Goal: Task Accomplishment & Management: Use online tool/utility

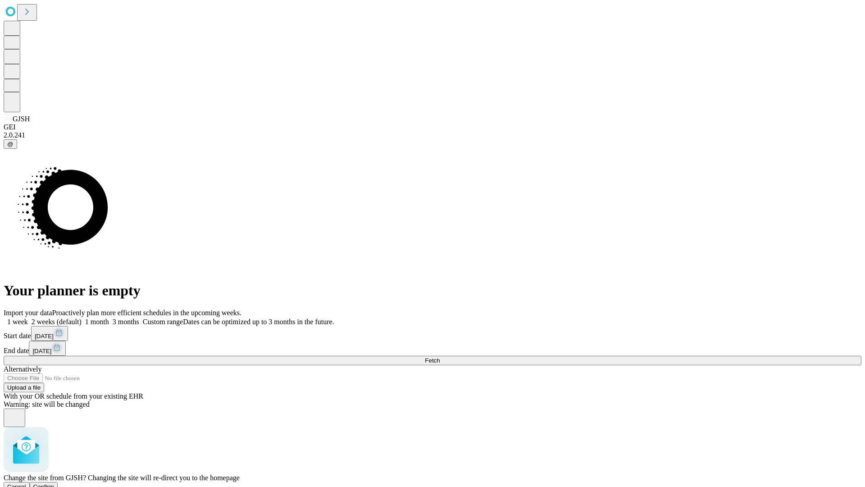
click at [55, 483] on span "Confirm" at bounding box center [43, 486] width 21 height 7
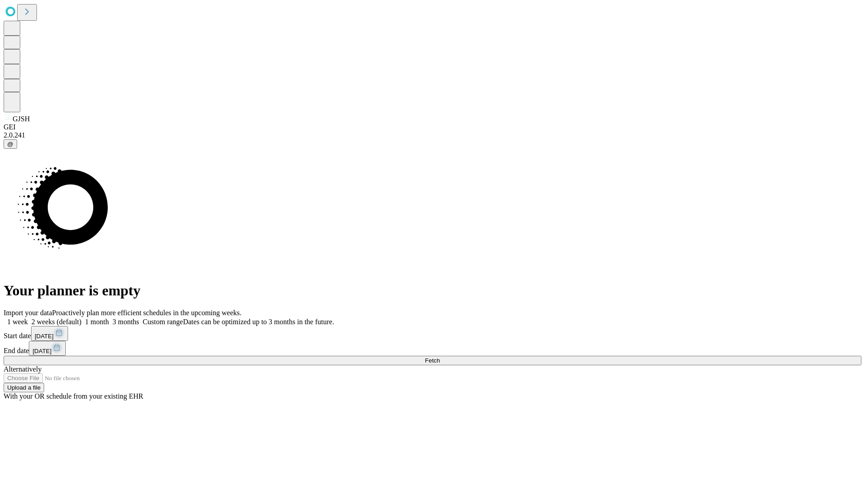
click at [28, 318] on label "1 week" at bounding box center [16, 322] width 24 height 8
click at [440, 357] on span "Fetch" at bounding box center [432, 360] width 15 height 7
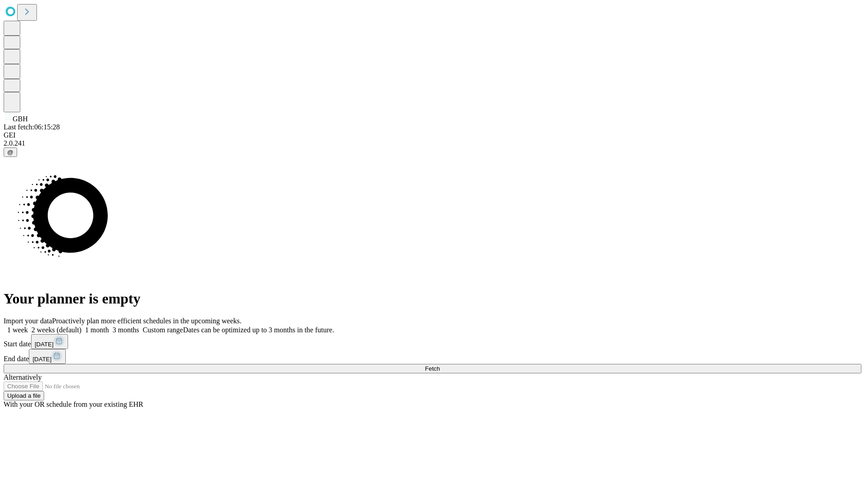
click at [28, 326] on label "1 week" at bounding box center [16, 330] width 24 height 8
click at [440, 365] on span "Fetch" at bounding box center [432, 368] width 15 height 7
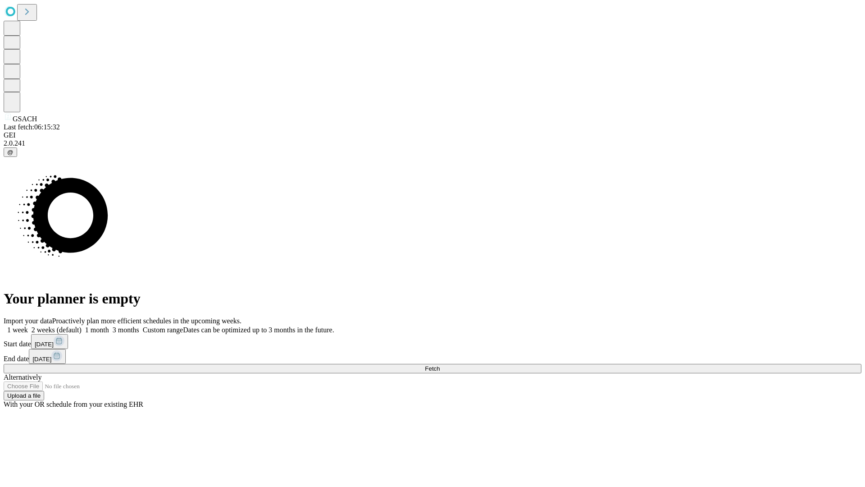
click at [440, 365] on span "Fetch" at bounding box center [432, 368] width 15 height 7
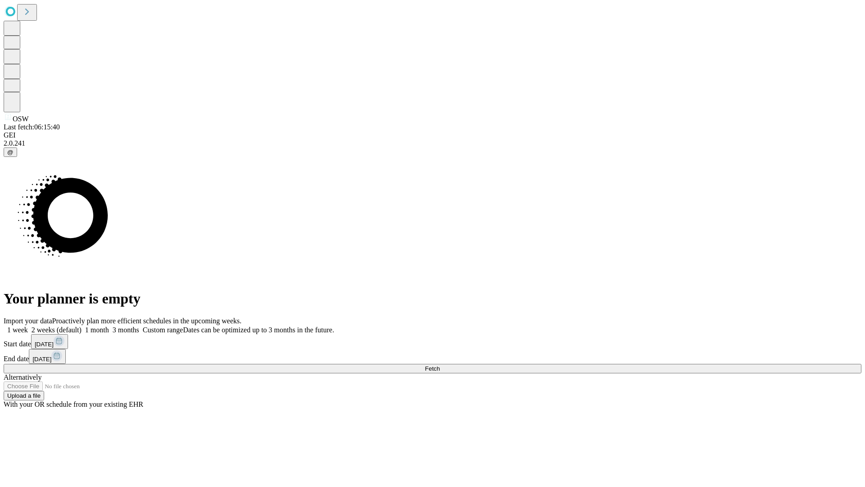
click at [440, 365] on span "Fetch" at bounding box center [432, 368] width 15 height 7
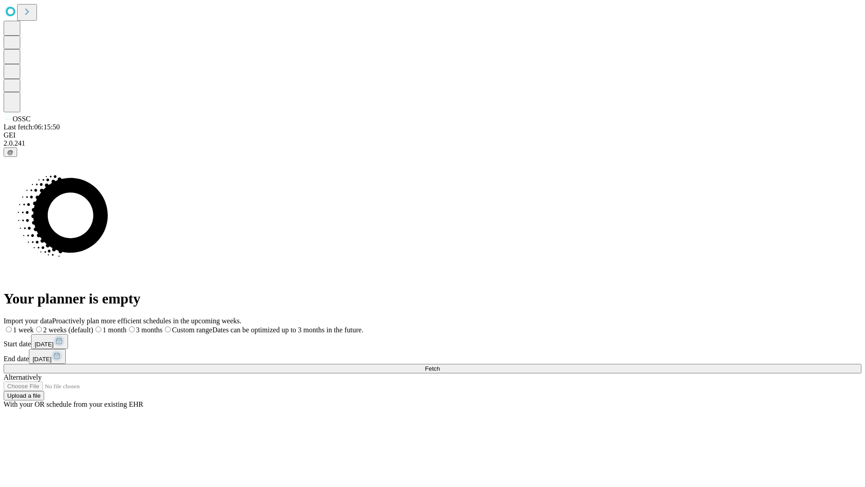
click at [440, 365] on span "Fetch" at bounding box center [432, 368] width 15 height 7
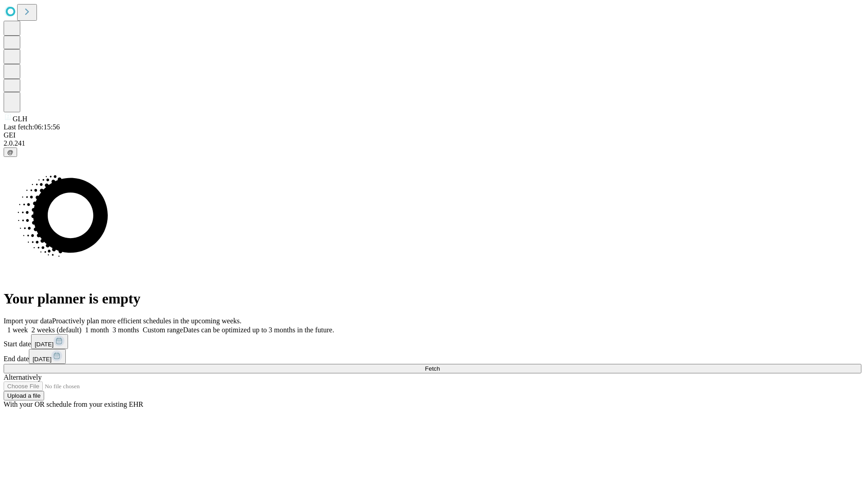
click at [28, 326] on label "1 week" at bounding box center [16, 330] width 24 height 8
click at [440, 365] on span "Fetch" at bounding box center [432, 368] width 15 height 7
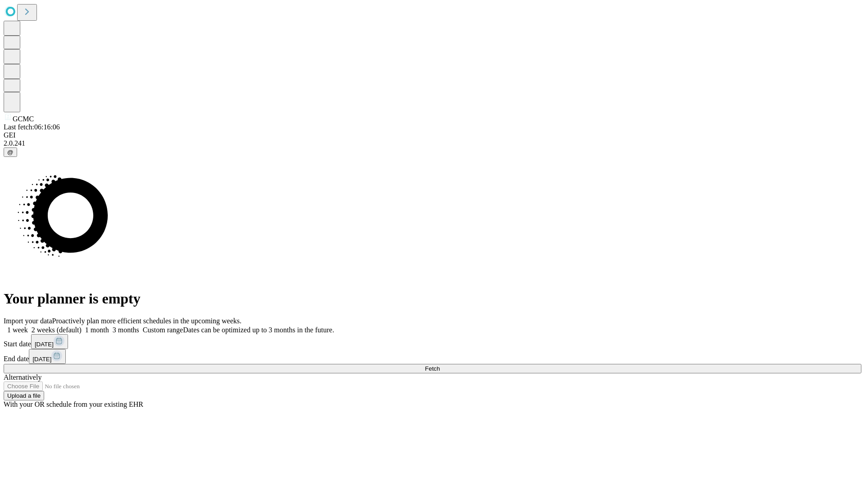
click at [28, 326] on label "1 week" at bounding box center [16, 330] width 24 height 8
click at [440, 365] on span "Fetch" at bounding box center [432, 368] width 15 height 7
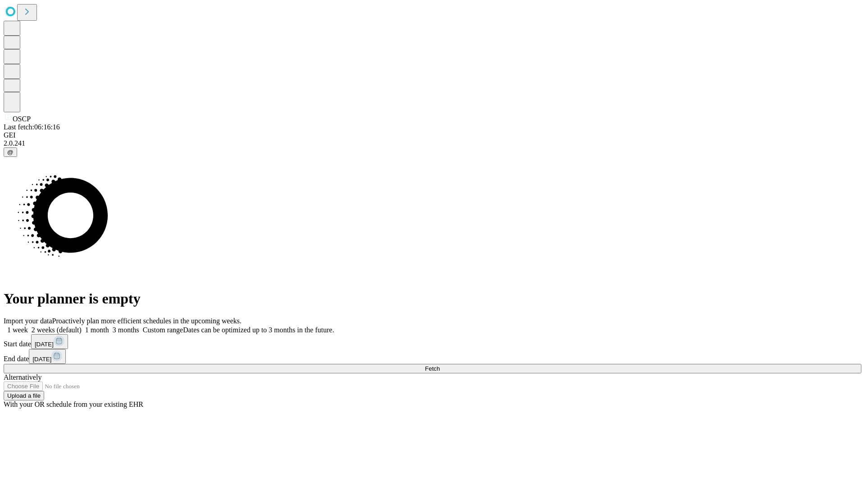
click at [28, 326] on label "1 week" at bounding box center [16, 330] width 24 height 8
click at [440, 365] on span "Fetch" at bounding box center [432, 368] width 15 height 7
